Goal: Task Accomplishment & Management: Complete application form

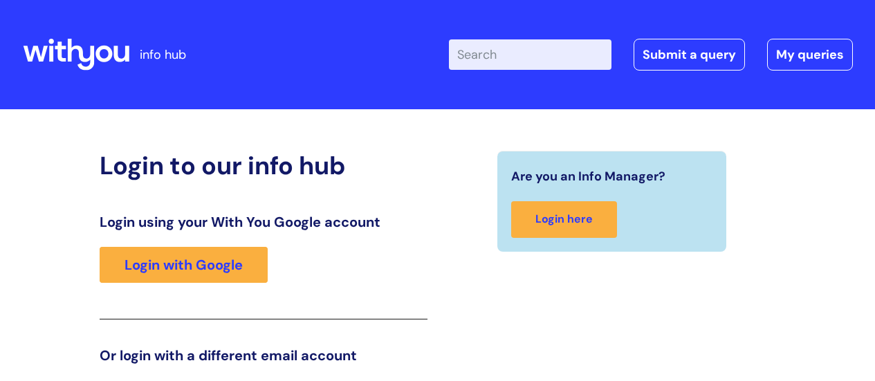
scroll to position [211, 0]
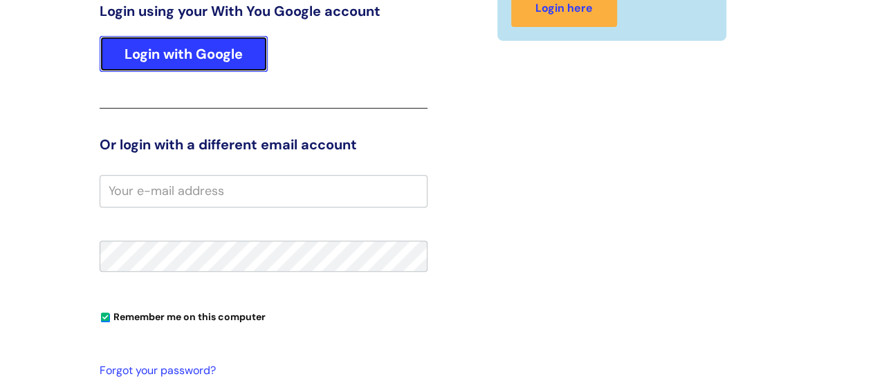
click at [188, 50] on link "Login with Google" at bounding box center [184, 54] width 168 height 36
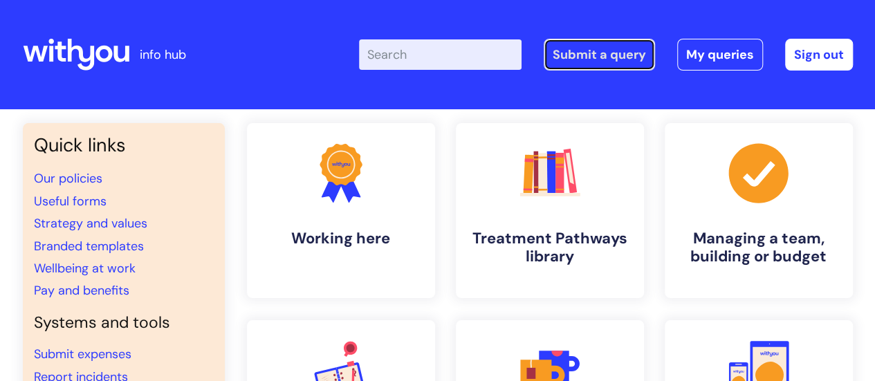
click at [613, 56] on link "Submit a query" at bounding box center [598, 55] width 111 height 32
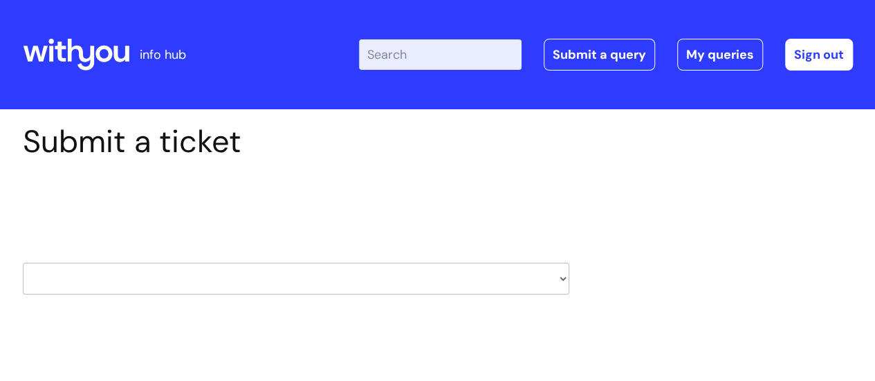
click at [562, 281] on select "HR / People IT and Support Clinical Drug Alerts Finance Accounts Data Support T…" at bounding box center [296, 279] width 546 height 32
select select "it_and_support"
click at [23, 263] on select "HR / People IT and Support Clinical Drug Alerts Finance Accounts Data Support T…" at bounding box center [296, 279] width 546 height 32
type input "[PERSON_NAME][EMAIL_ADDRESS][PERSON_NAME][DOMAIN_NAME]"
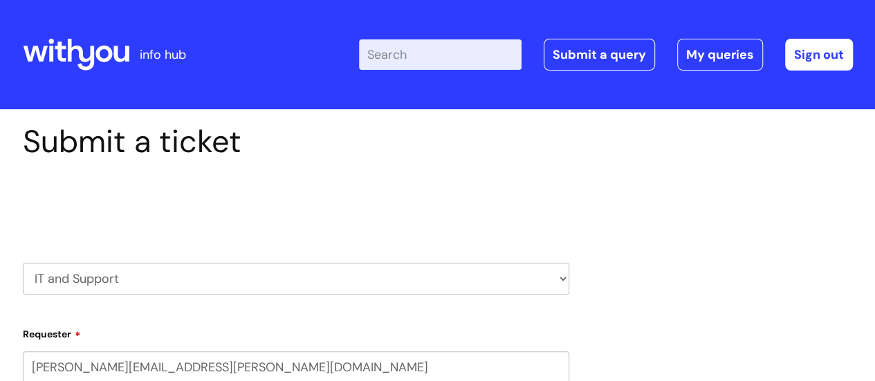
select select "80004157196"
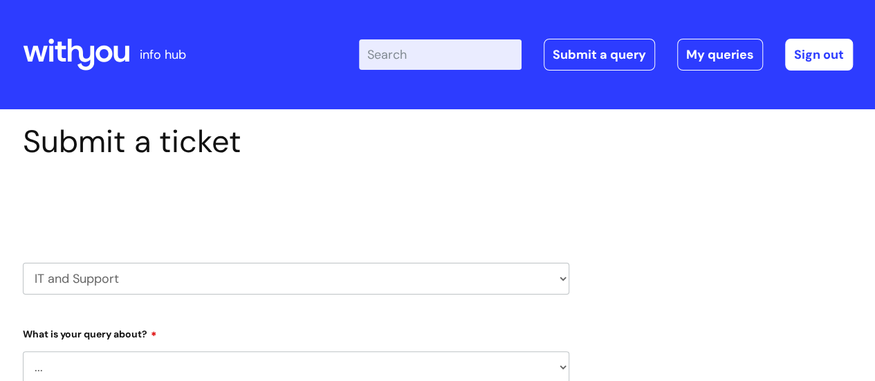
scroll to position [2, 0]
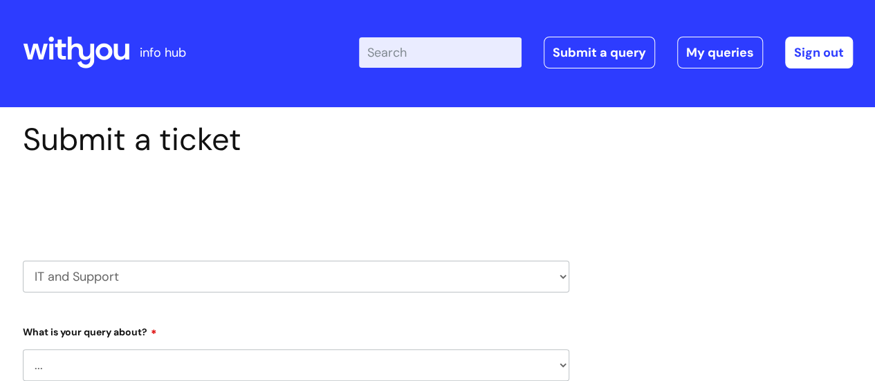
click at [563, 368] on select "... Mobile Phone Reset & MFA Accounts, Starters and Leavers IT Hardware issue I…" at bounding box center [296, 365] width 546 height 32
select select "Something Else"
click at [23, 349] on select "... Mobile Phone Reset & MFA Accounts, Starters and Leavers IT Hardware issue I…" at bounding box center [296, 365] width 546 height 32
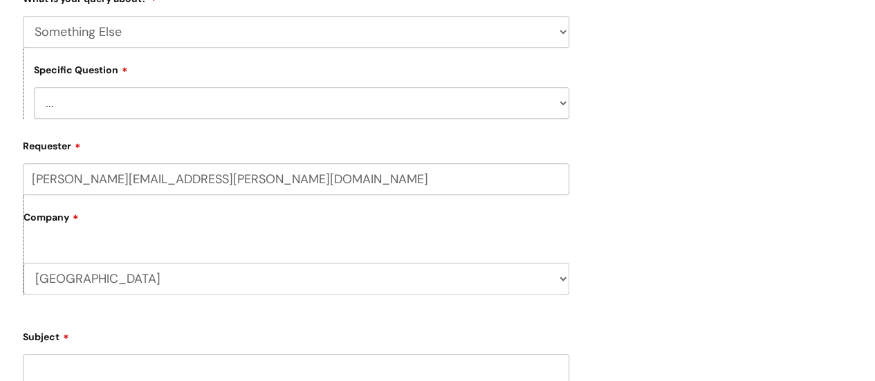
click at [563, 103] on select "... My problem is not listed" at bounding box center [301, 103] width 535 height 32
select select "My problem is not listed"
click at [34, 87] on select "... My problem is not listed" at bounding box center [301, 103] width 535 height 32
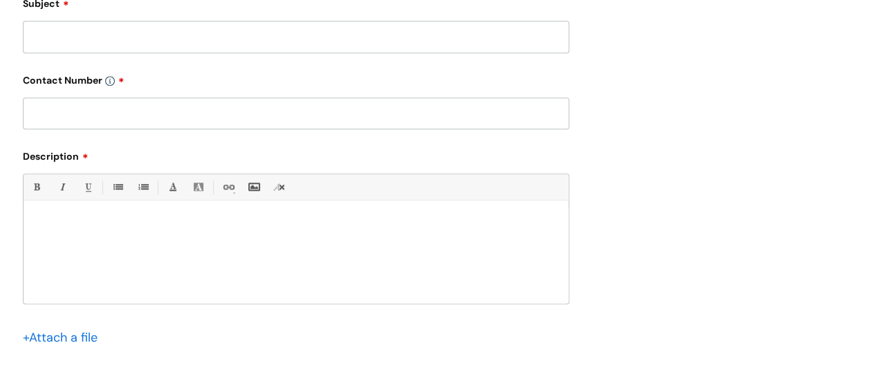
click at [94, 225] on p at bounding box center [296, 224] width 524 height 12
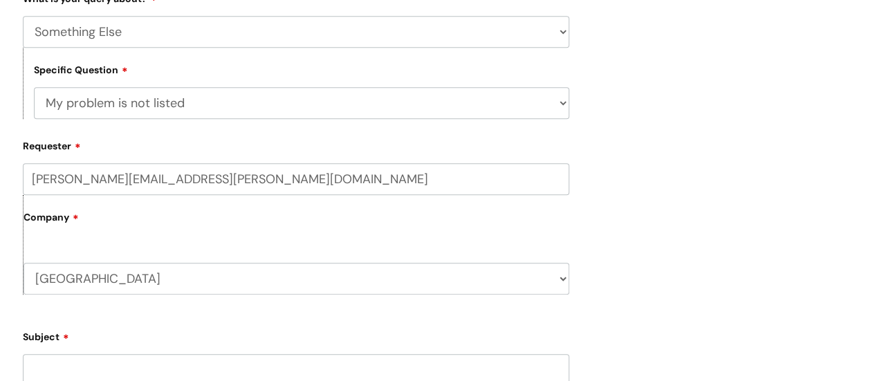
click at [220, 370] on input "Subject" at bounding box center [296, 370] width 546 height 32
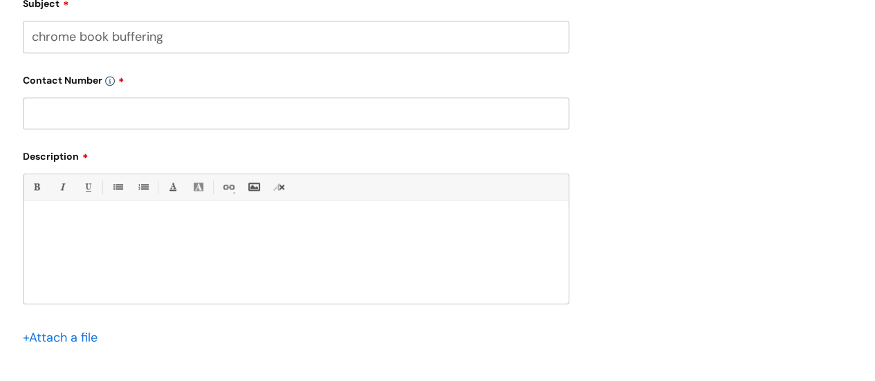
type input "chrome book buffering"
click at [149, 117] on input "text" at bounding box center [296, 113] width 546 height 32
type input "01563558777"
click at [94, 233] on div at bounding box center [296, 255] width 545 height 95
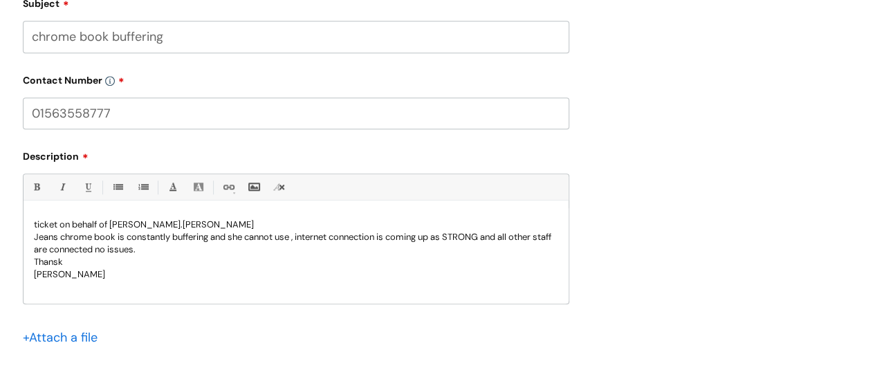
scroll to position [933, 0]
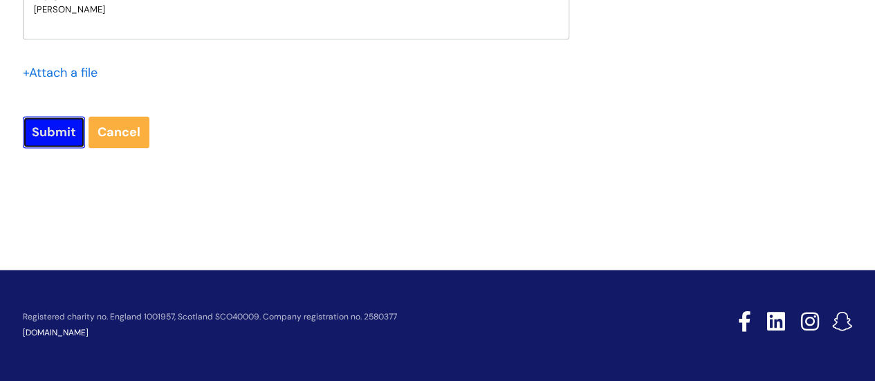
click at [72, 129] on input "Submit" at bounding box center [54, 132] width 62 height 32
type input "Please Wait..."
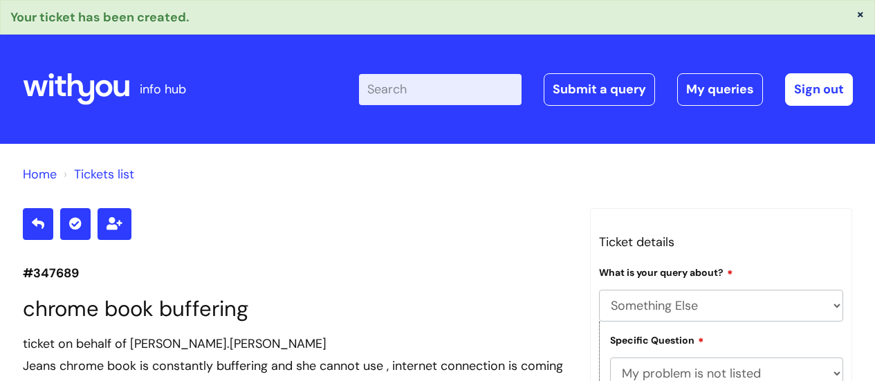
select select "Something Else"
select select "My problem is not listed"
